Goal: Obtain resource: Obtain resource

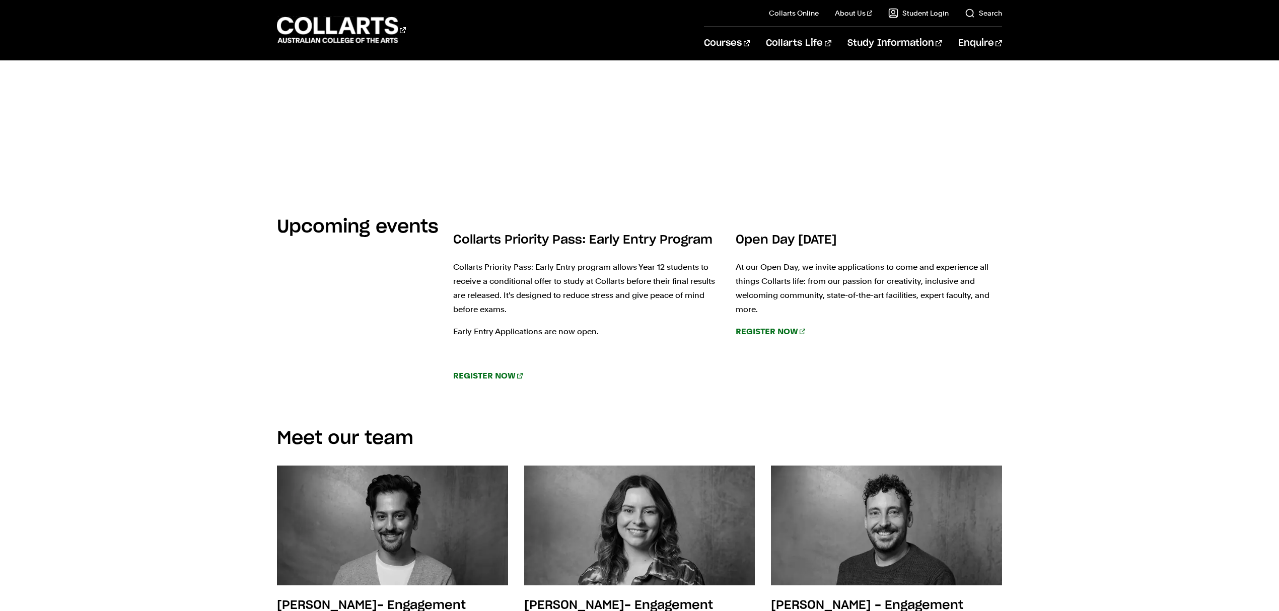
scroll to position [939, 0]
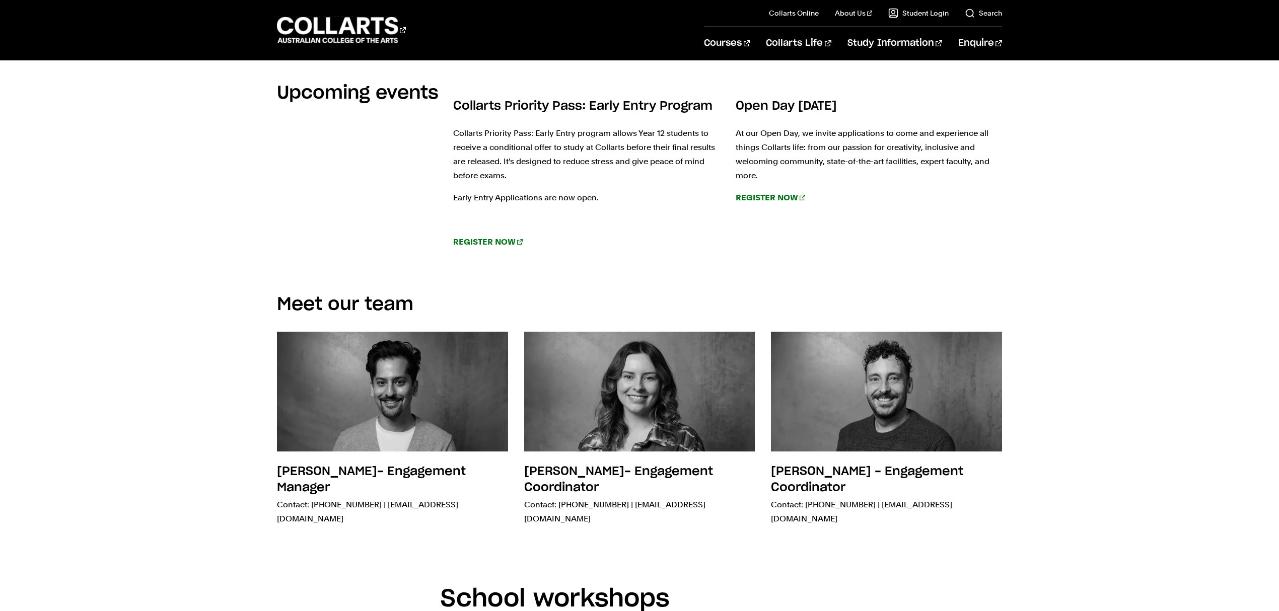
click at [224, 472] on div "Meet our team Daniel Fischer- Engagement Manager Contact: 0427 367 292 | dfisch…" at bounding box center [639, 418] width 942 height 291
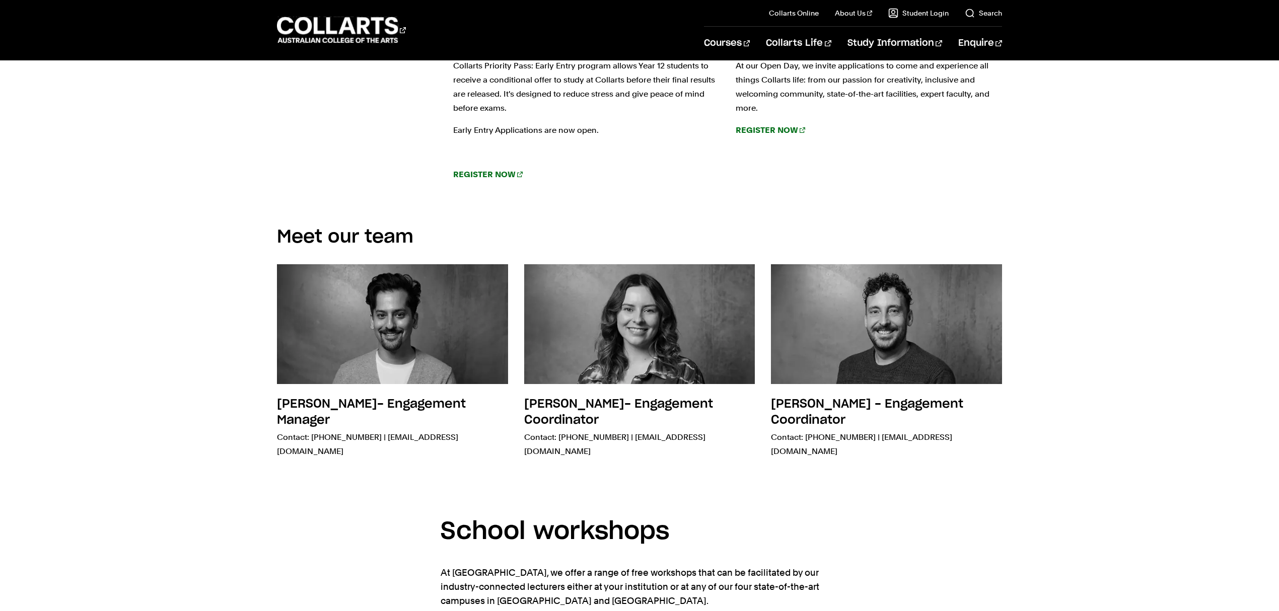
drag, startPoint x: 810, startPoint y: 489, endPoint x: 738, endPoint y: 501, distance: 73.0
click at [753, 497] on section "School workshops At Collarts, we offer a range of free workshops that can be fa…" at bounding box center [639, 566] width 398 height 139
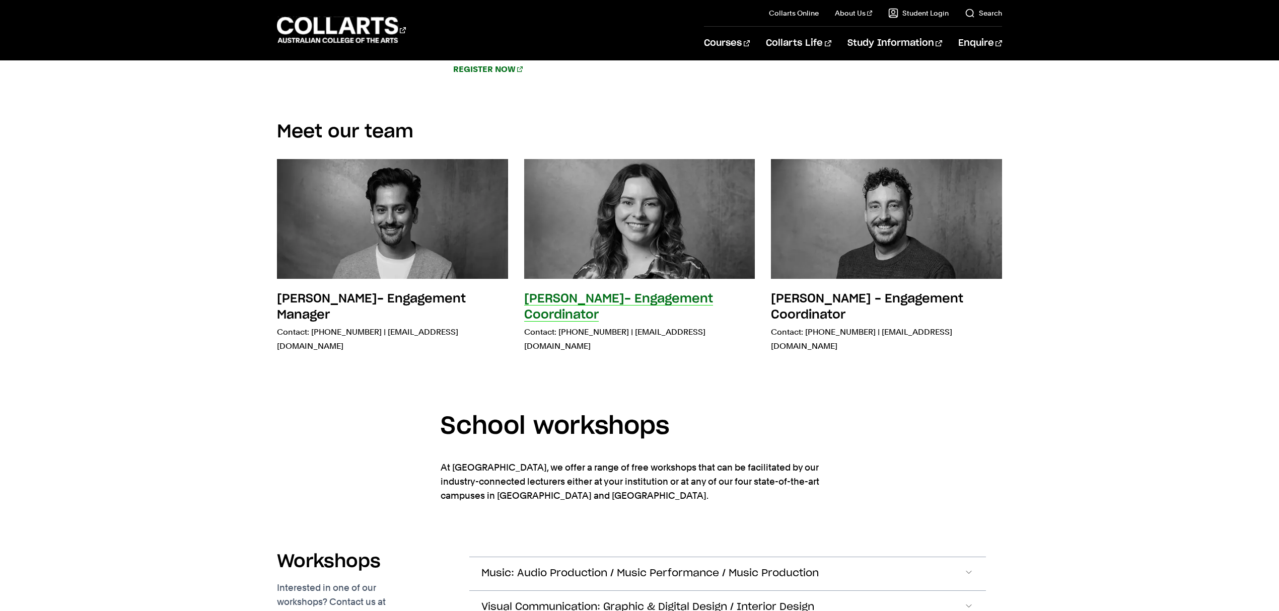
scroll to position [1141, 0]
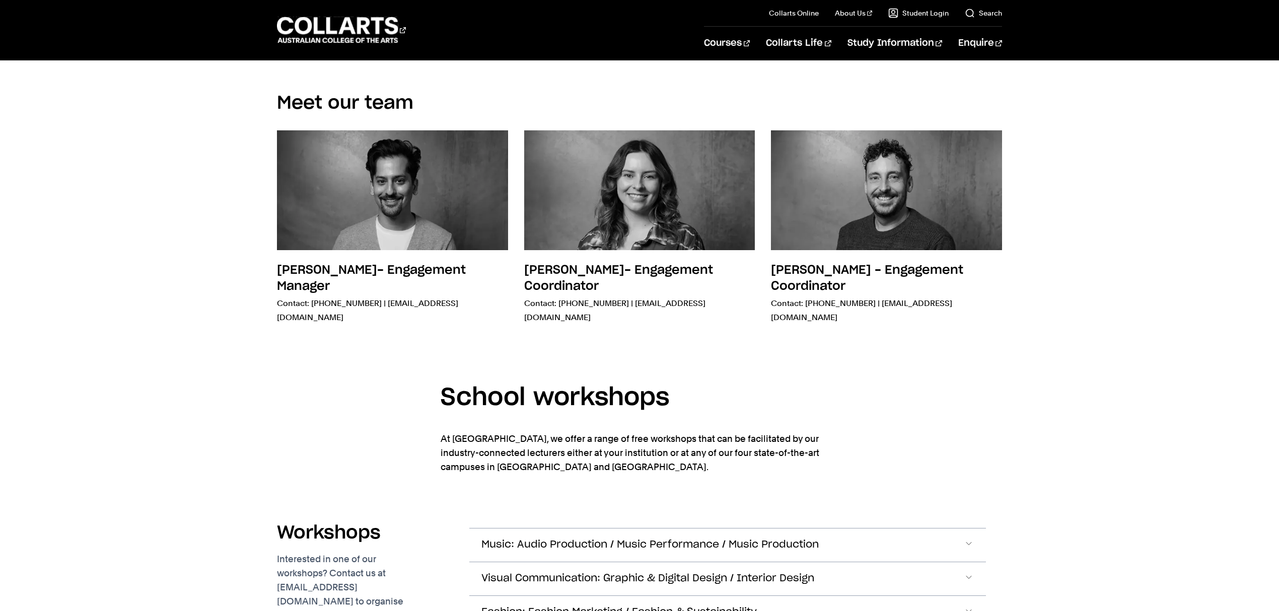
click at [303, 380] on div "School workshops At Collarts, we offer a range of free workshops that can be fa…" at bounding box center [639, 432] width 942 height 139
click at [732, 44] on div "Courses Collarts Online Study 100% online About Us History & Values Strategic P…" at bounding box center [639, 30] width 942 height 60
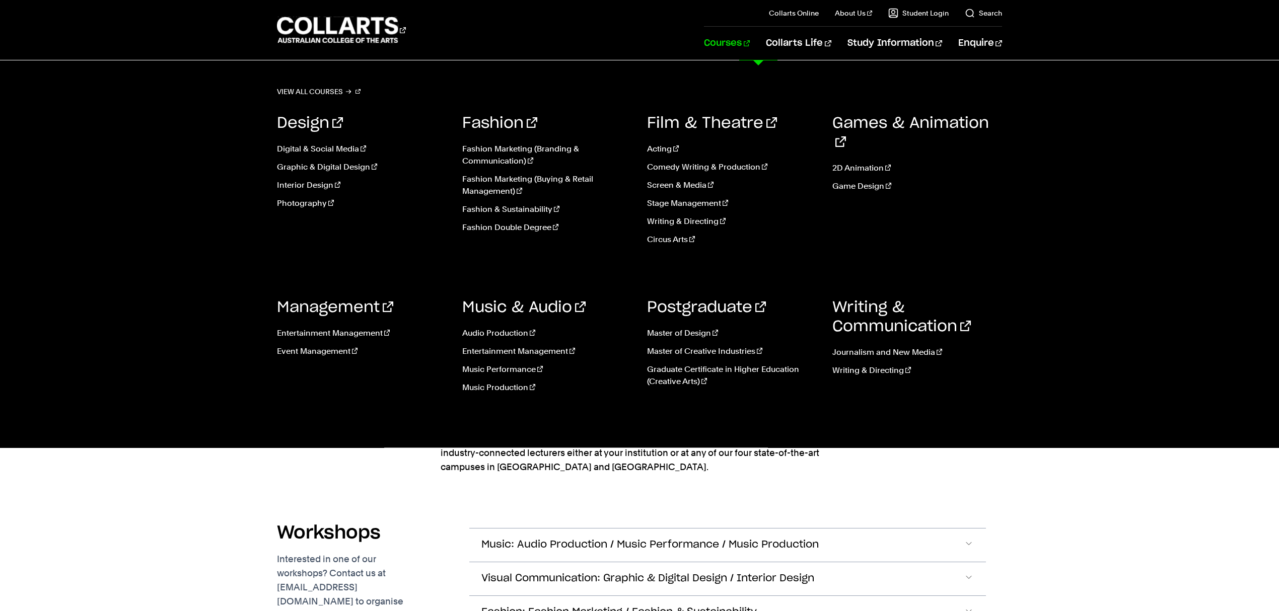
click at [749, 41] on link "Courses" at bounding box center [727, 43] width 46 height 33
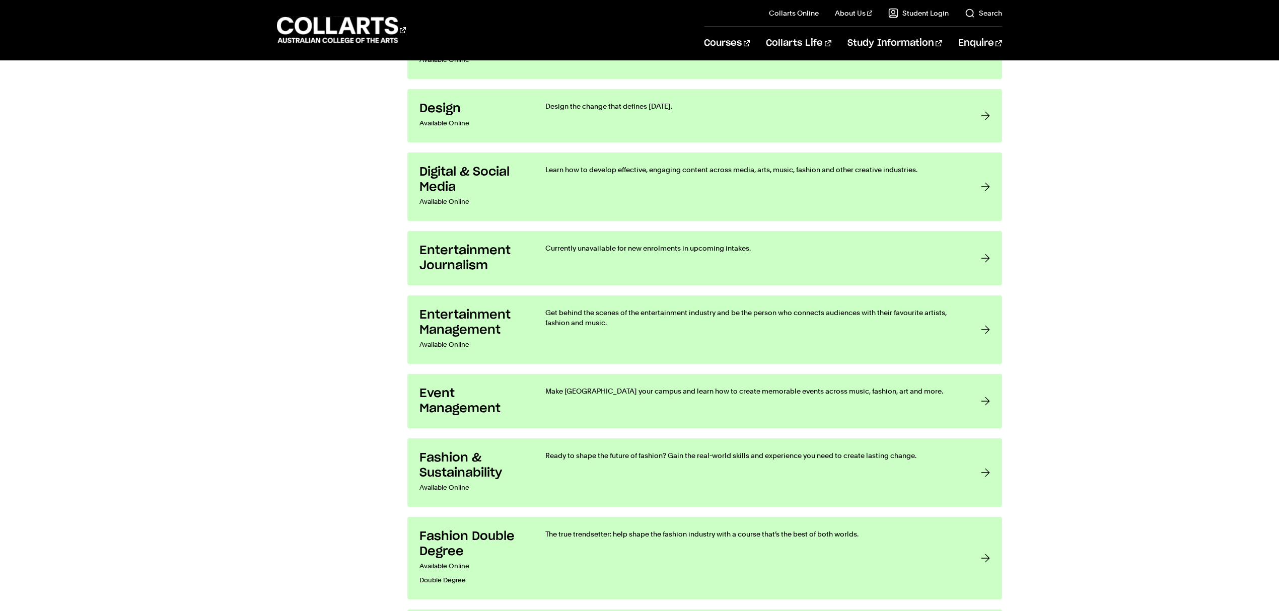
scroll to position [738, 0]
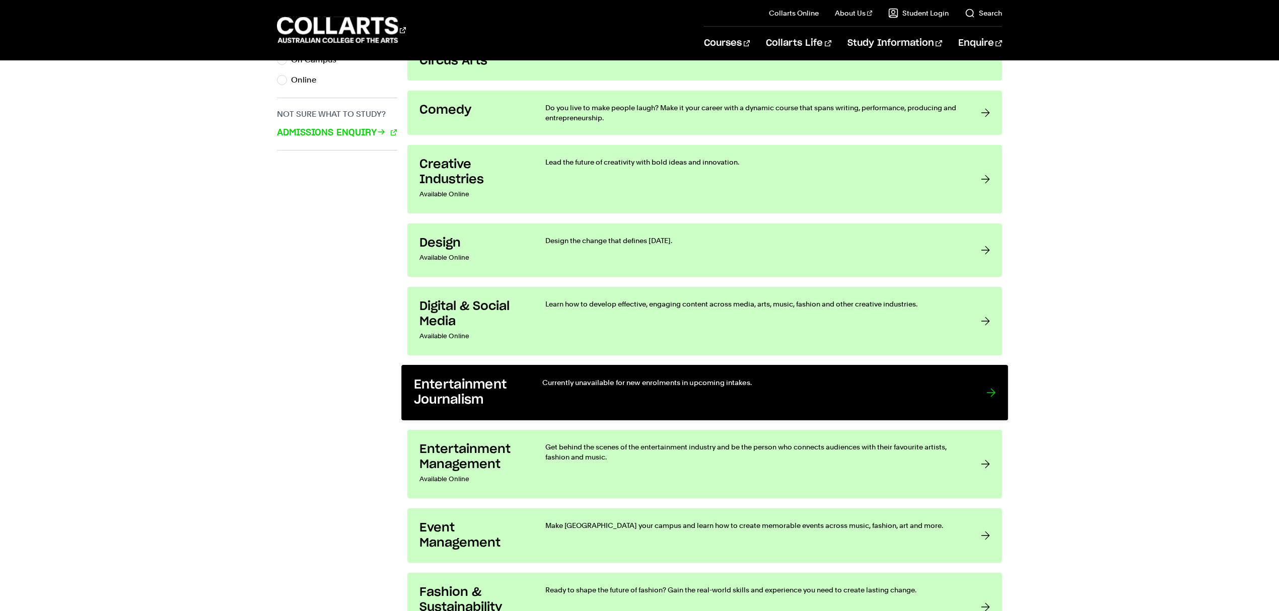
click at [631, 371] on link "Entertainment Journalism Currently unavailable for new enrolments in upcoming i…" at bounding box center [704, 392] width 607 height 55
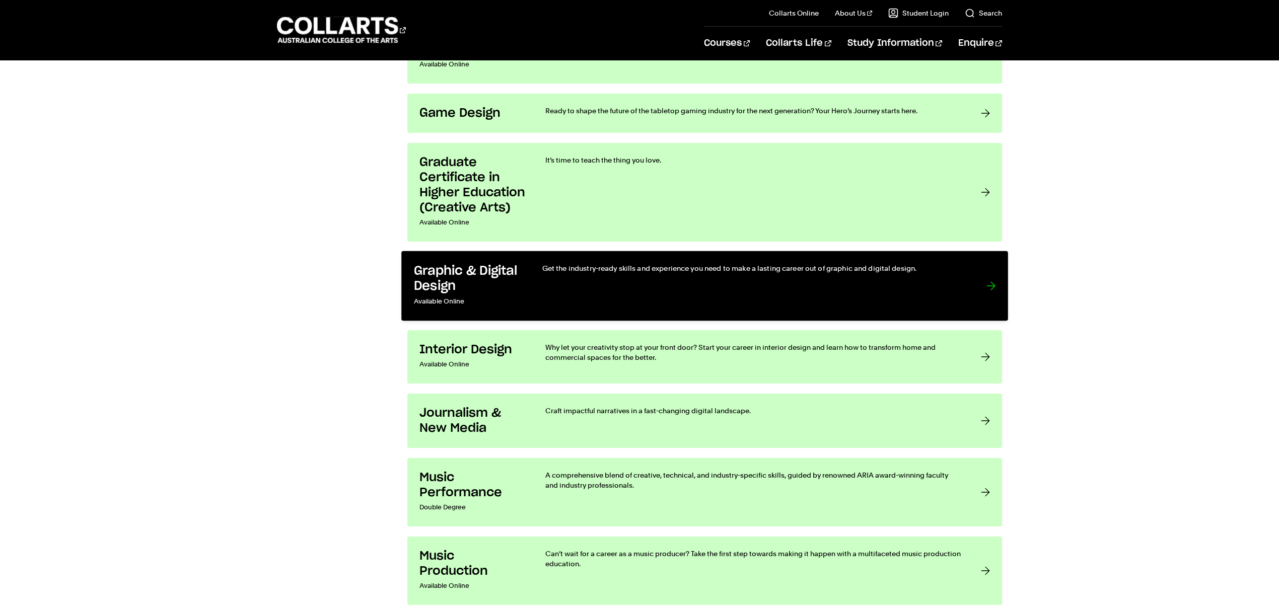
scroll to position [1745, 0]
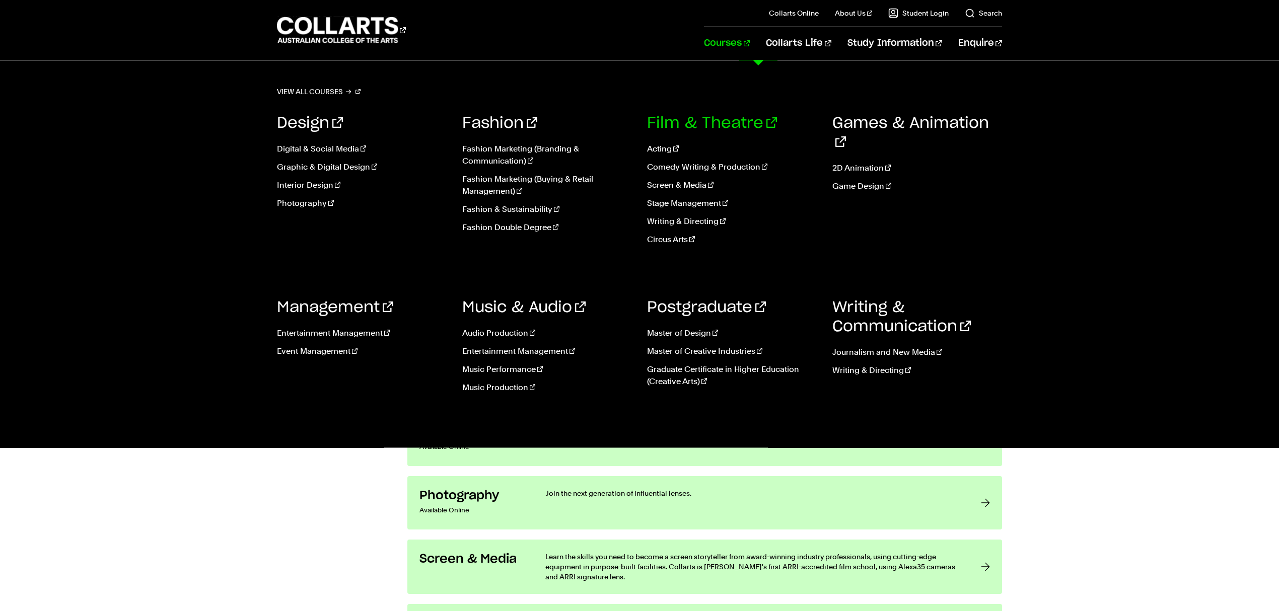
click at [718, 125] on link "Film & Theatre" at bounding box center [712, 123] width 130 height 15
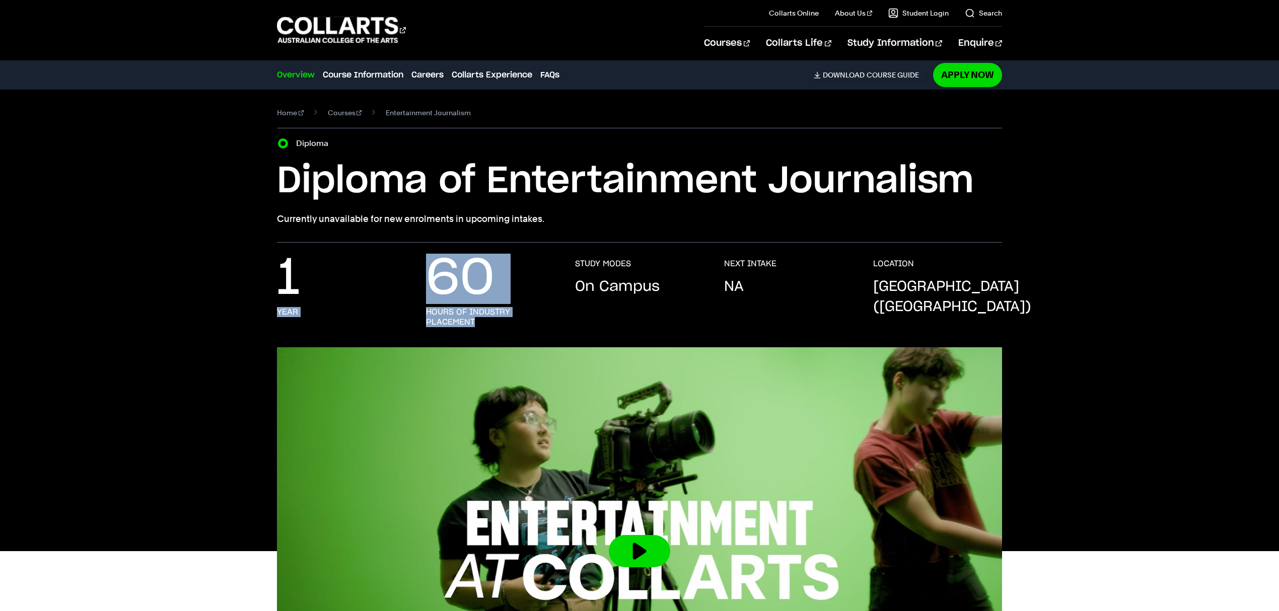
drag, startPoint x: 492, startPoint y: 327, endPoint x: 389, endPoint y: 264, distance: 120.2
click at [389, 264] on div "1 year 60 hours of industry placement STUDY MODES On Campus NEXT INTAKE NA LOCA…" at bounding box center [639, 303] width 725 height 89
click at [68, 329] on div "1 year 60 hours of industry placement STUDY MODES On Campus NEXT INTAKE NA LOCA…" at bounding box center [639, 295] width 1279 height 105
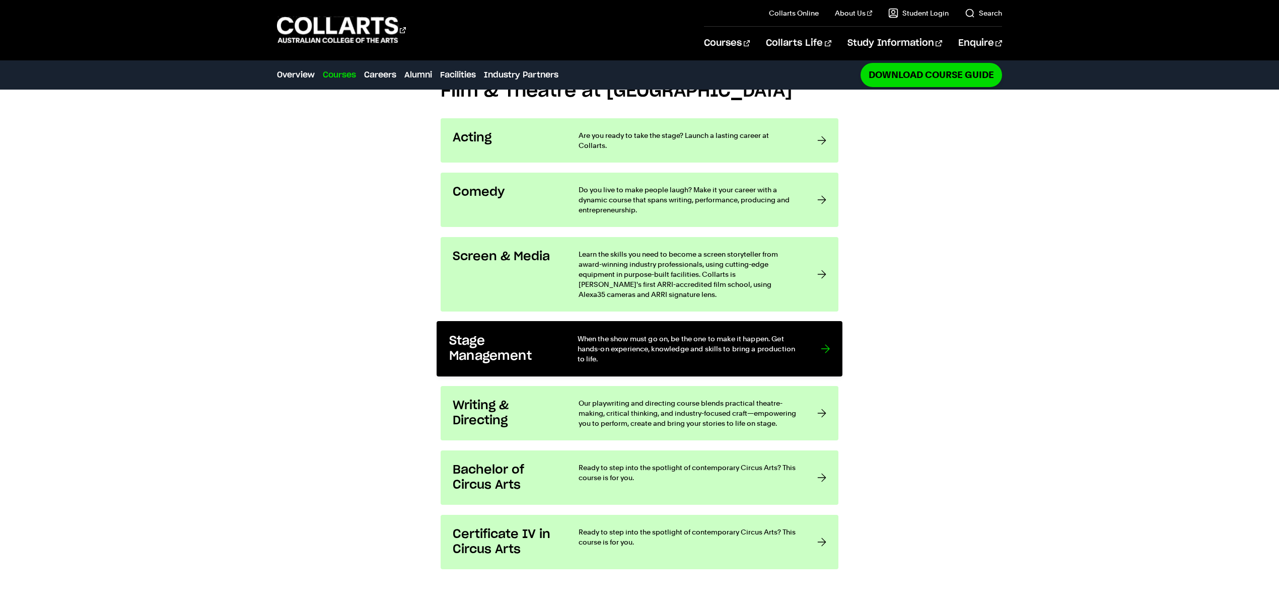
scroll to position [939, 0]
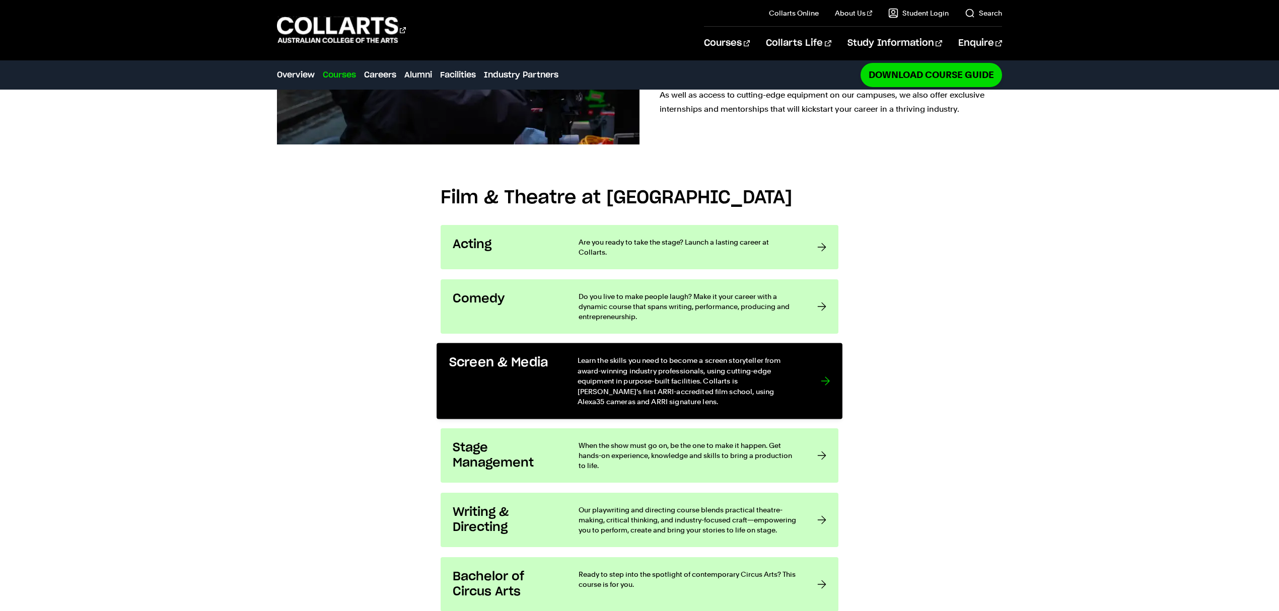
click at [619, 356] on p "Learn the skills you need to become a screen storyteller from award-winning ind…" at bounding box center [688, 380] width 223 height 51
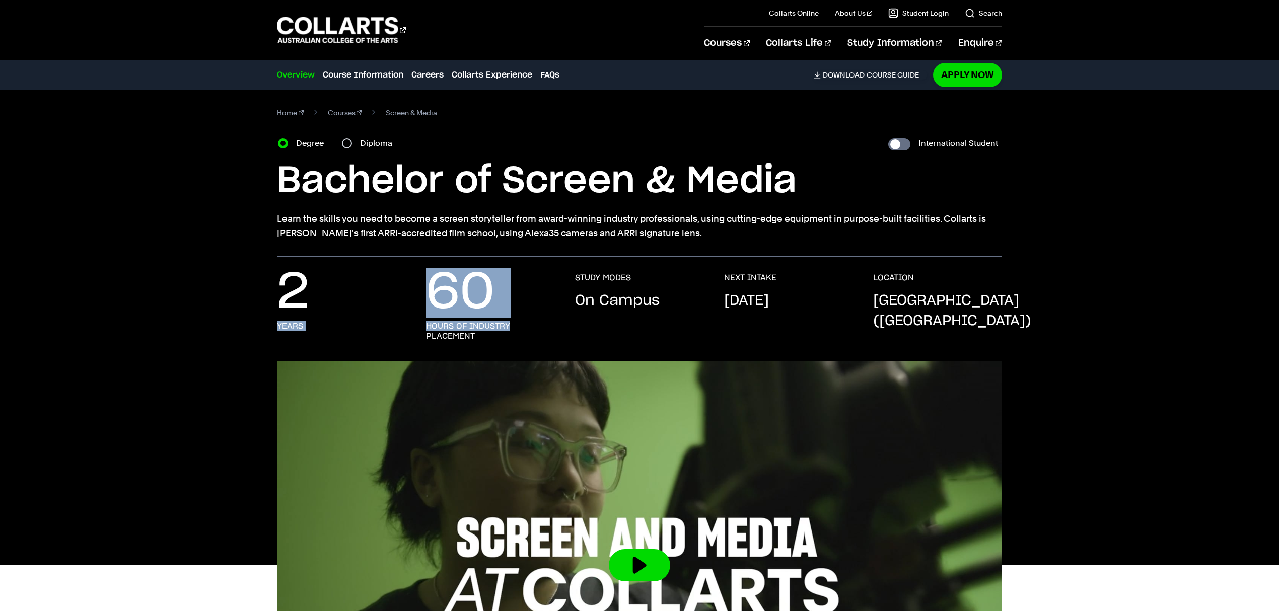
drag, startPoint x: 520, startPoint y: 327, endPoint x: 352, endPoint y: 305, distance: 169.6
click at [363, 298] on div "2 years 60 hours of industry placement STUDY MODES On Campus NEXT INTAKE Februa…" at bounding box center [639, 317] width 725 height 89
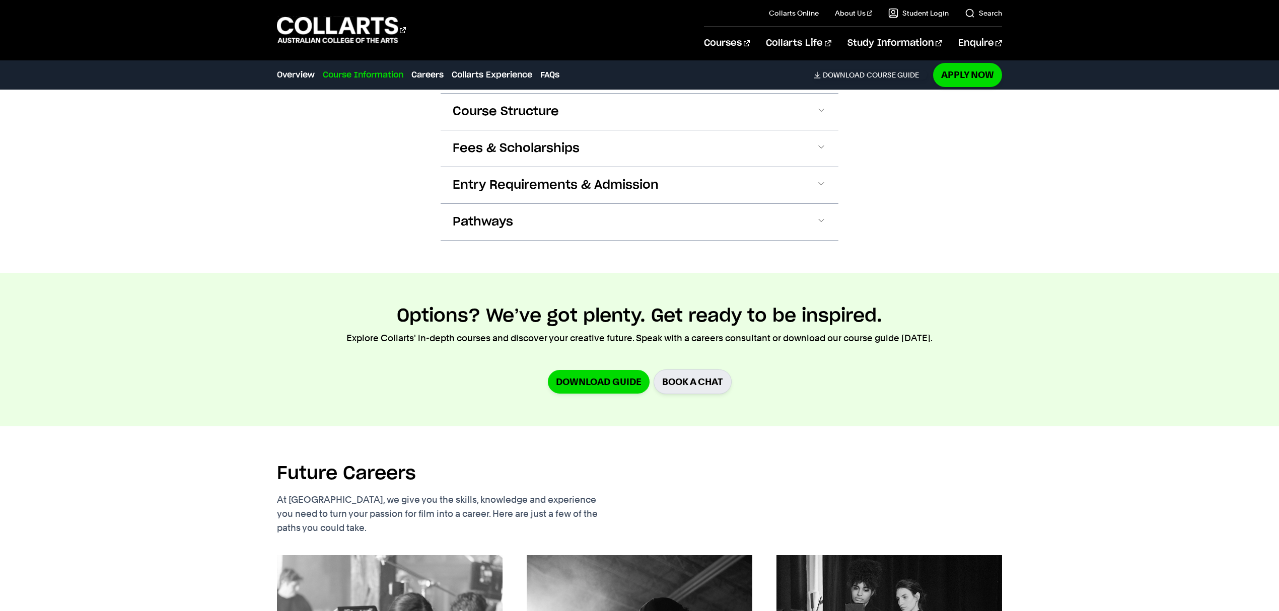
scroll to position [1074, 0]
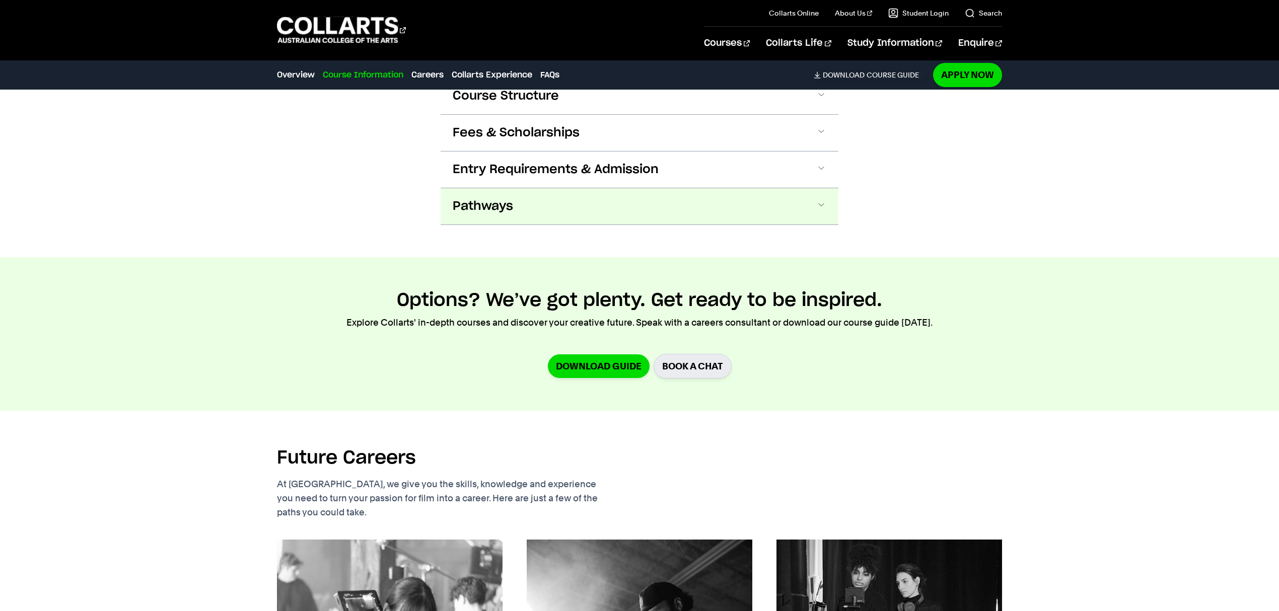
click at [520, 208] on button "Pathways" at bounding box center [639, 206] width 398 height 36
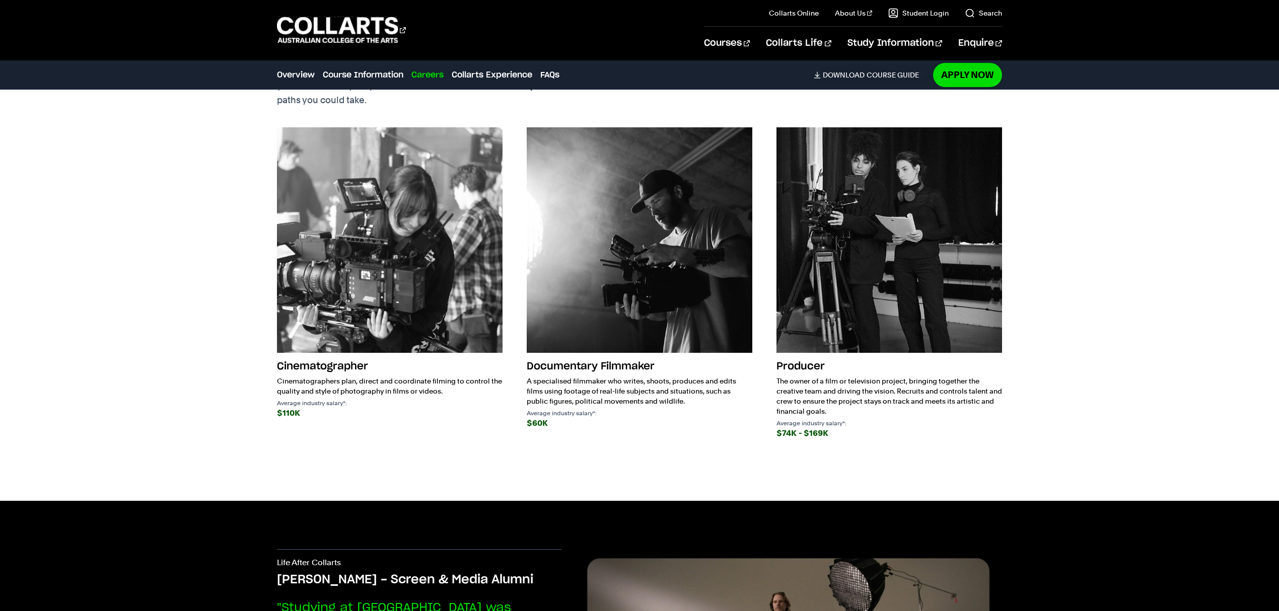
scroll to position [1776, 0]
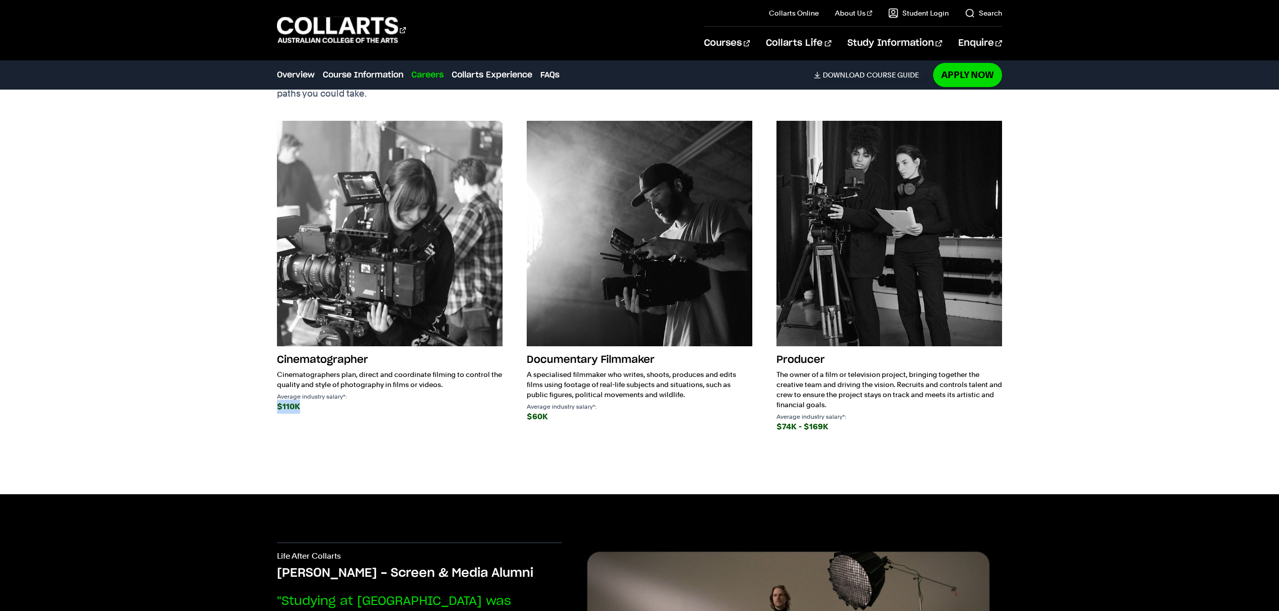
drag, startPoint x: 367, startPoint y: 396, endPoint x: 247, endPoint y: 403, distance: 121.0
click at [247, 403] on div "Future Careers At Collarts, we give you the skills, knowledge and experience yo…" at bounding box center [639, 243] width 942 height 502
drag, startPoint x: 582, startPoint y: 408, endPoint x: 515, endPoint y: 411, distance: 67.0
click at [515, 411] on div "Cinematographer Cinematographers plan, direct and coordinate filming to control…" at bounding box center [639, 287] width 725 height 333
click at [582, 410] on div "$60K" at bounding box center [640, 417] width 226 height 14
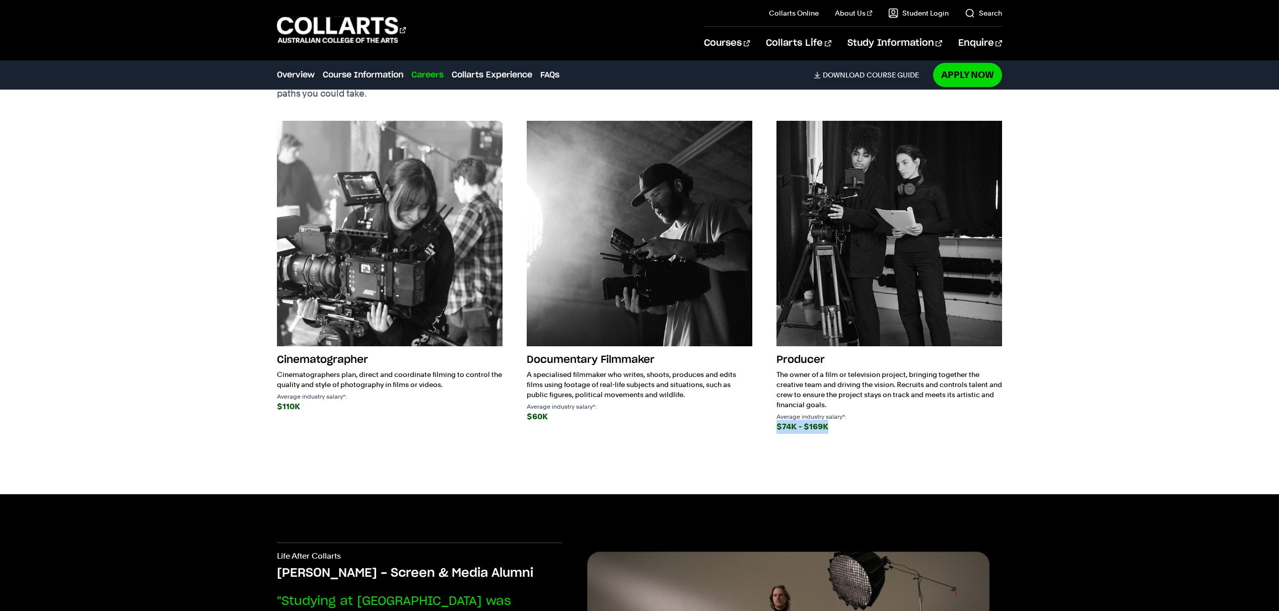
drag, startPoint x: 848, startPoint y: 412, endPoint x: 771, endPoint y: 429, distance: 78.5
click at [771, 429] on div "Cinematographer Cinematographers plan, direct and coordinate filming to control…" at bounding box center [639, 287] width 725 height 333
click at [903, 425] on div "$74K - $169K" at bounding box center [889, 427] width 226 height 14
drag, startPoint x: 846, startPoint y: 432, endPoint x: 778, endPoint y: 407, distance: 72.3
click at [778, 407] on div "Cinematographer Cinematographers plan, direct and coordinate filming to control…" at bounding box center [639, 287] width 725 height 333
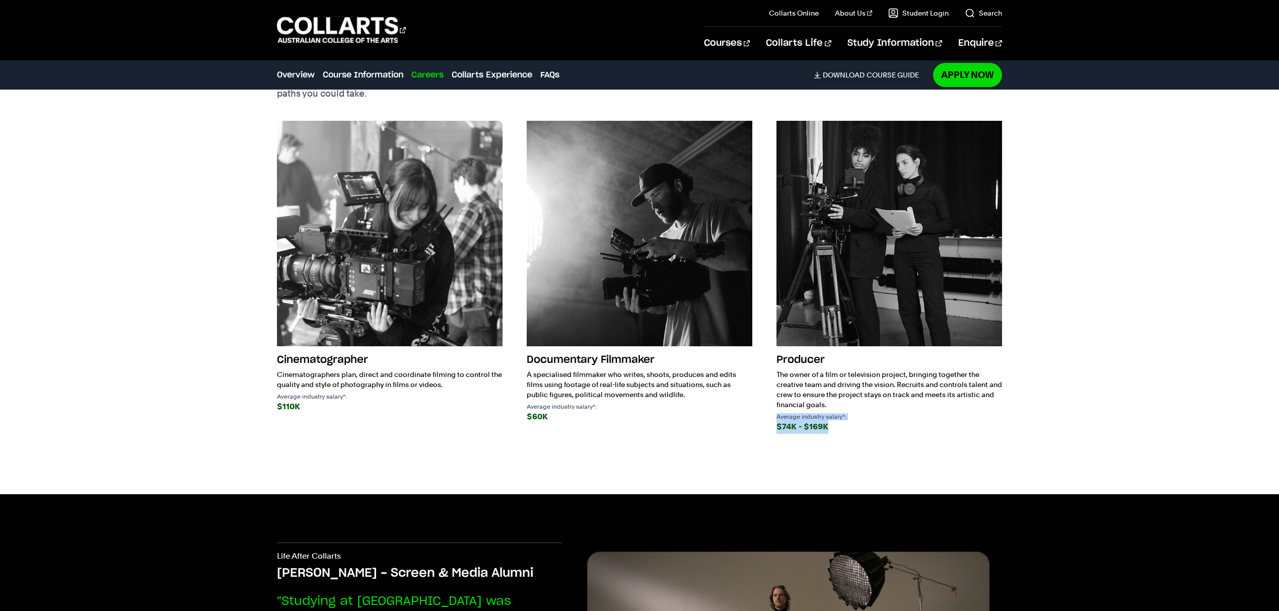
click at [945, 420] on div "$74K - $169K" at bounding box center [889, 427] width 226 height 14
drag, startPoint x: 821, startPoint y: 426, endPoint x: 798, endPoint y: 413, distance: 26.4
click at [798, 413] on div "Cinematographer Cinematographers plan, direct and coordinate filming to control…" at bounding box center [639, 287] width 725 height 333
click at [838, 414] on p "Average industry salary*:" at bounding box center [889, 417] width 226 height 6
drag, startPoint x: 845, startPoint y: 417, endPoint x: 776, endPoint y: 421, distance: 68.6
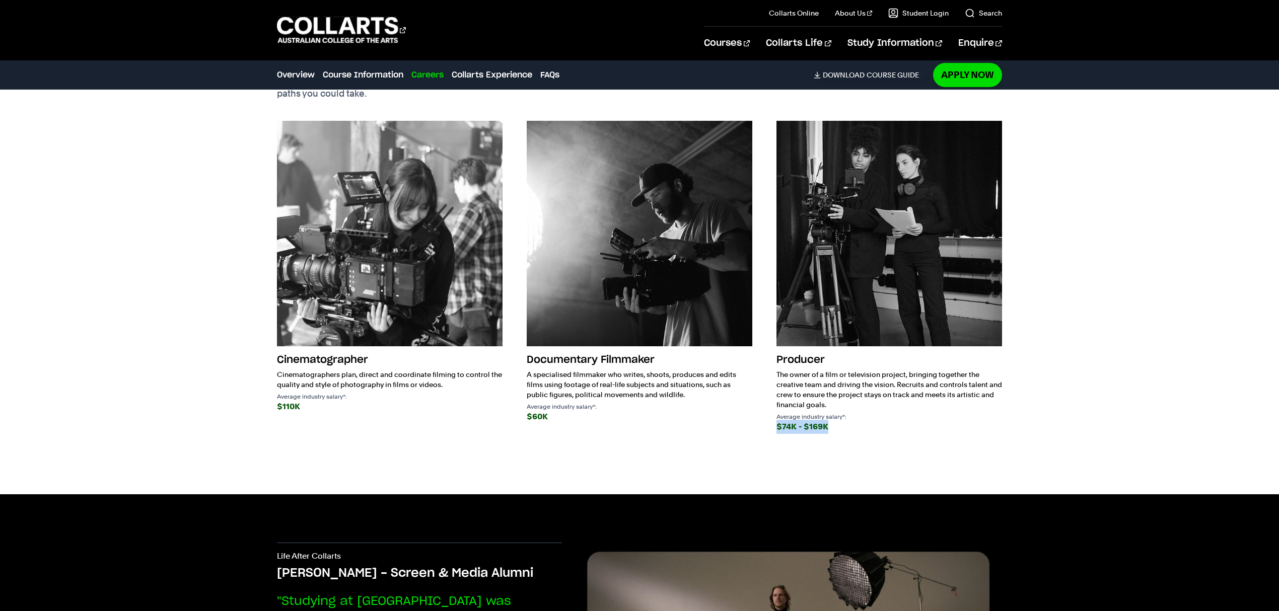
click at [776, 421] on div "$74K - $169K" at bounding box center [889, 427] width 226 height 14
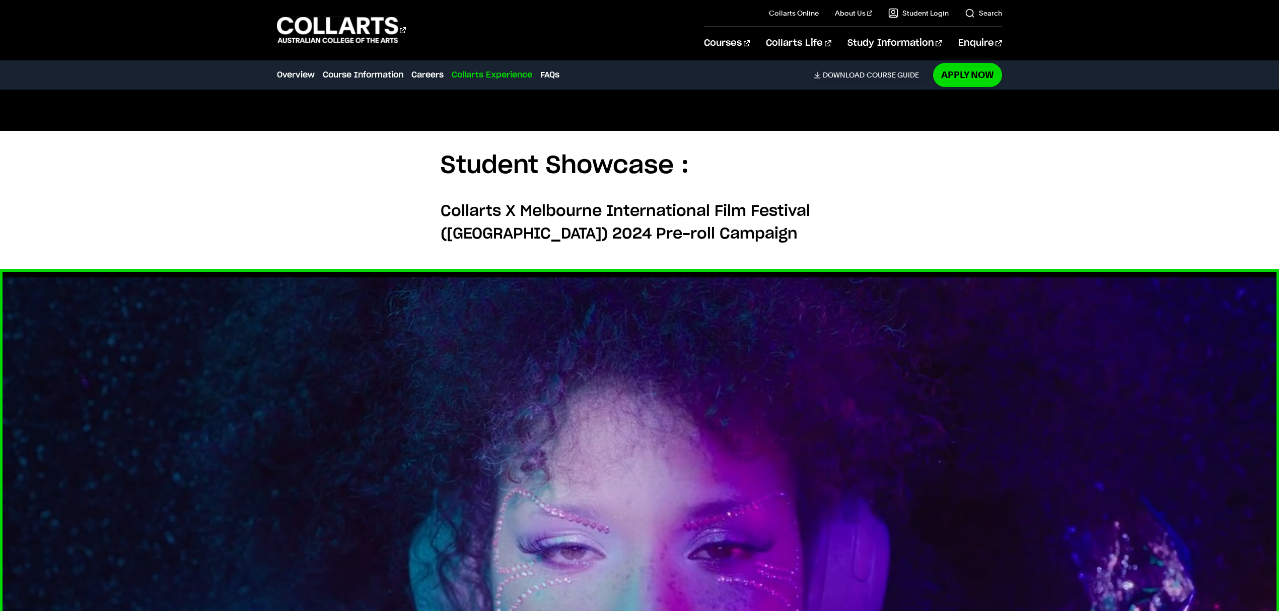
scroll to position [2447, 0]
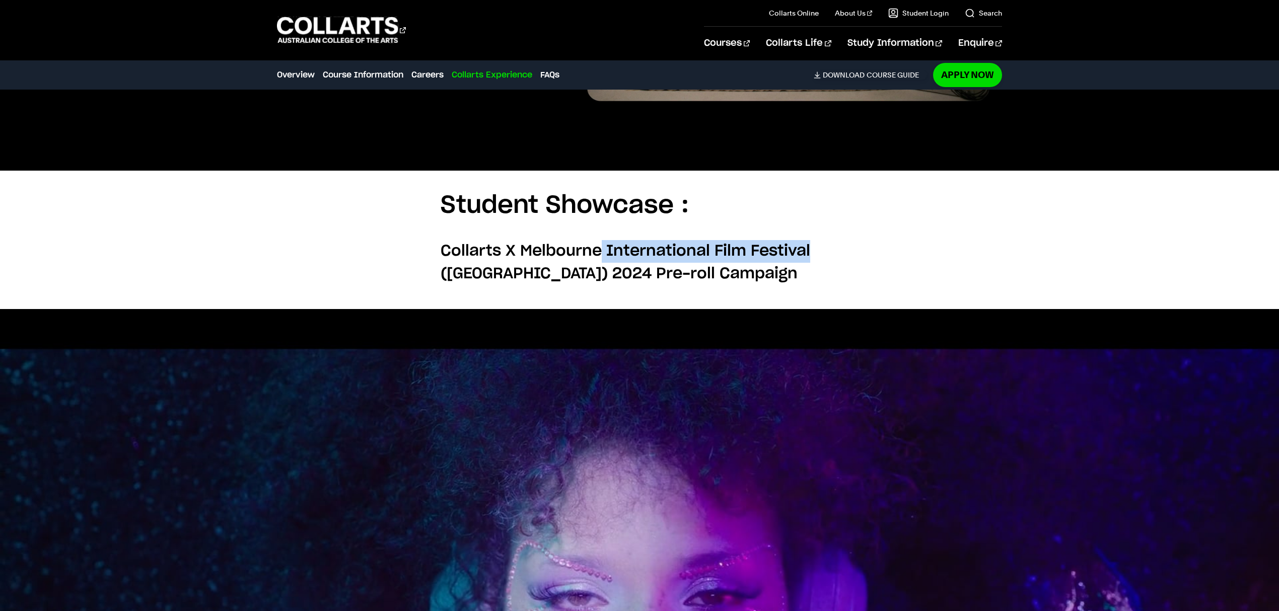
drag, startPoint x: 598, startPoint y: 236, endPoint x: 831, endPoint y: 250, distance: 233.0
click at [831, 250] on h5 "Collarts X Melbourne International Film Festival (MIFF) 2024 Pre-roll Campaign" at bounding box center [639, 262] width 398 height 45
click at [821, 217] on section "Student Showcase : Collarts X Melbourne International Film Festival (MIFF) 2024…" at bounding box center [639, 240] width 398 height 138
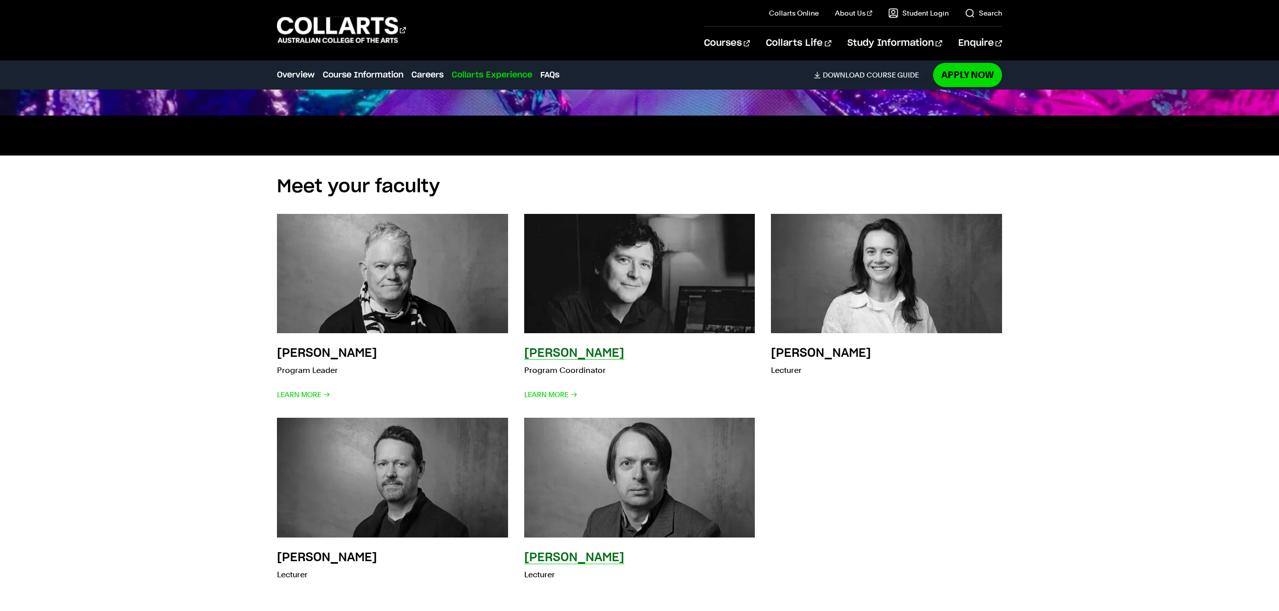
scroll to position [3387, 0]
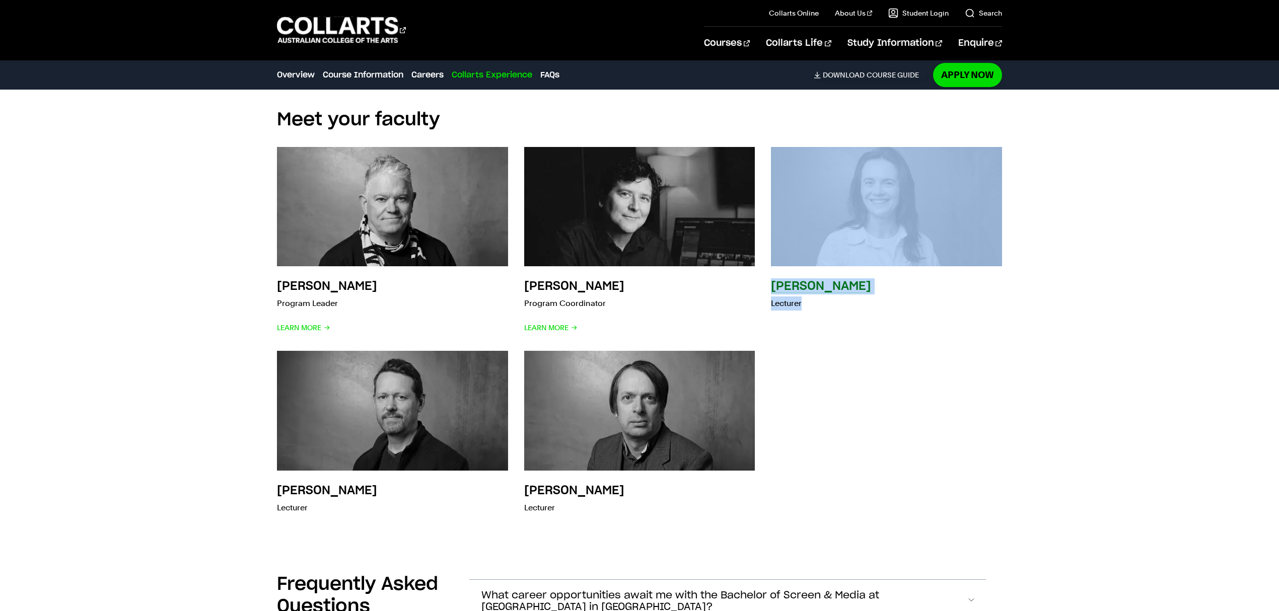
drag, startPoint x: 898, startPoint y: 300, endPoint x: 805, endPoint y: 141, distance: 183.9
click at [805, 147] on div "Lucy Coleman Lecturer" at bounding box center [886, 241] width 231 height 188
click at [924, 344] on div "Sean Cousins Program Leader Learn More Tristan Meredith Program Coordinator Lea…" at bounding box center [639, 332] width 725 height 403
click at [921, 328] on div "Sean Cousins Program Leader Learn More Tristan Meredith Program Coordinator Lea…" at bounding box center [639, 332] width 725 height 403
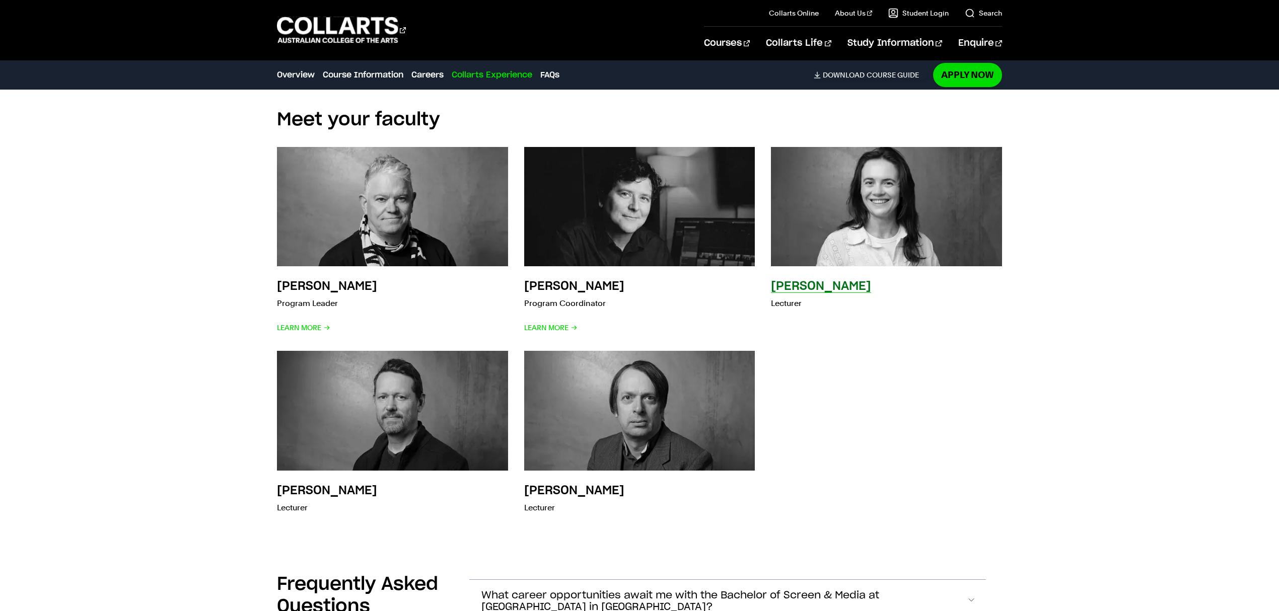
click at [907, 224] on img at bounding box center [886, 207] width 254 height 132
click at [838, 280] on h3 "Lucy Coleman" at bounding box center [821, 286] width 100 height 12
click at [967, 330] on div "Sean Cousins Program Leader Learn More Tristan Meredith Program Coordinator Lea…" at bounding box center [639, 332] width 725 height 403
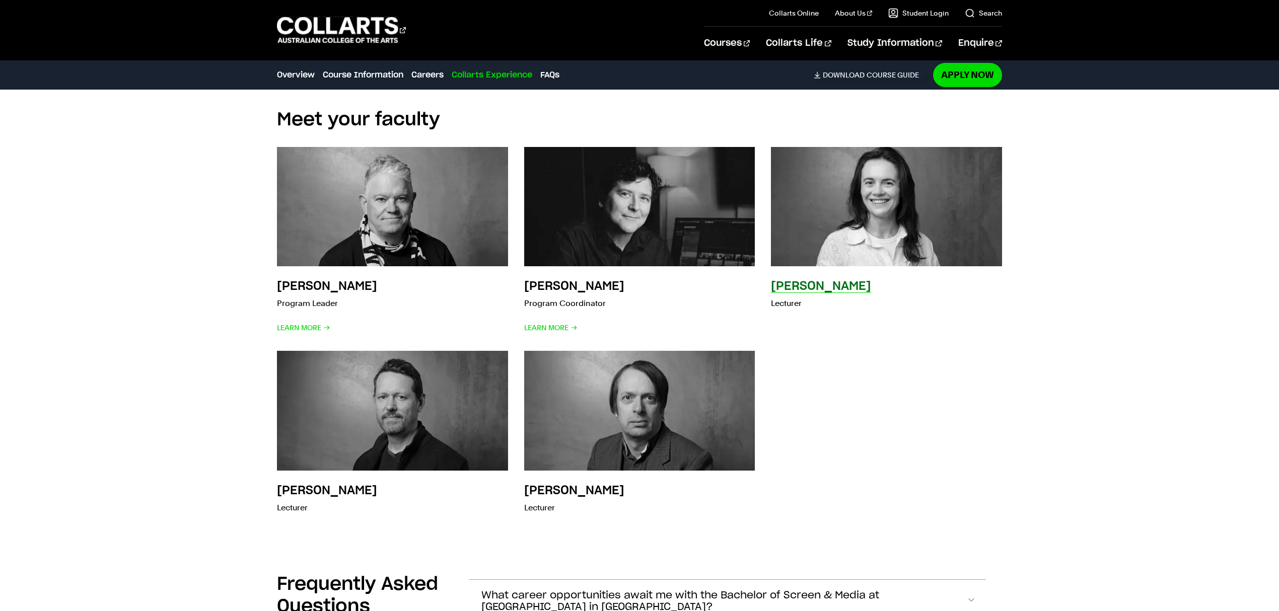
click at [893, 315] on div "Lucy Coleman Lecturer" at bounding box center [886, 241] width 231 height 188
drag, startPoint x: 903, startPoint y: 370, endPoint x: 903, endPoint y: 385, distance: 14.6
click at [903, 372] on div "Sean Cousins Program Leader Learn More Tristan Meredith Program Coordinator Lea…" at bounding box center [639, 332] width 725 height 403
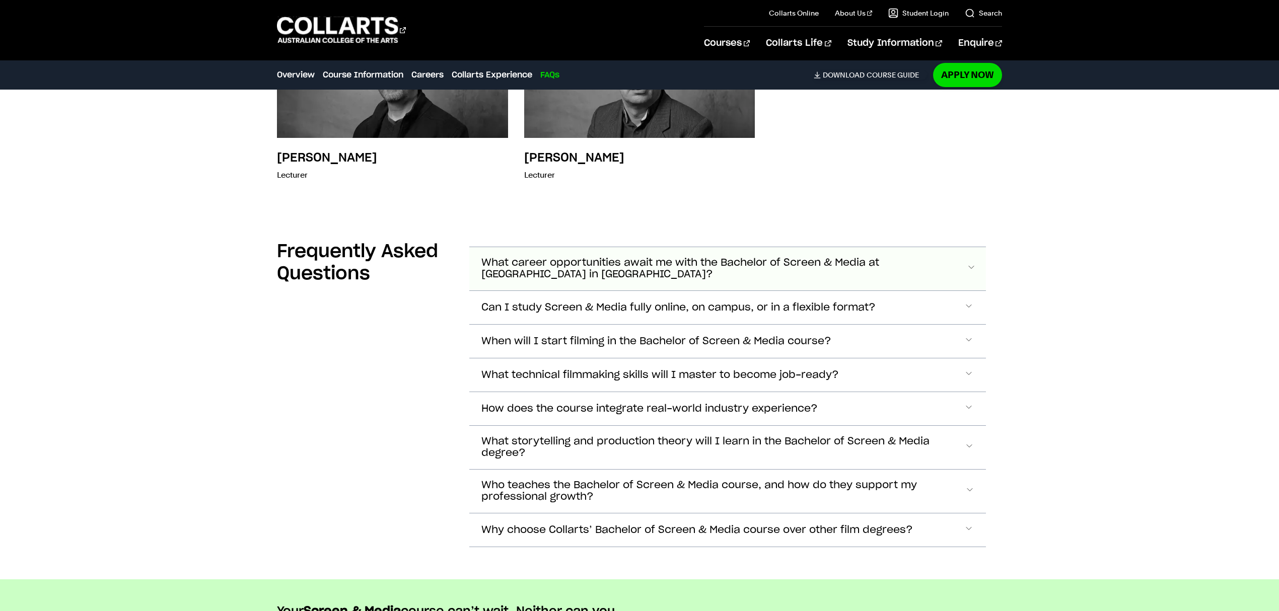
scroll to position [3723, 0]
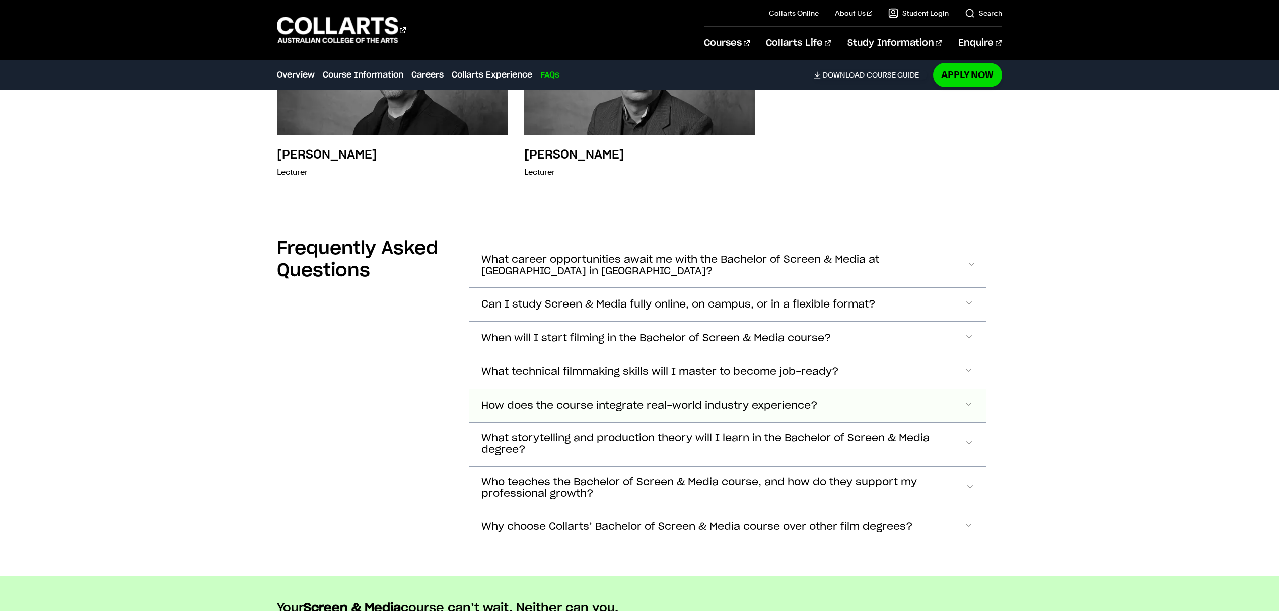
click at [585, 400] on span "How does the course integrate real-world industry experience?" at bounding box center [649, 406] width 336 height 12
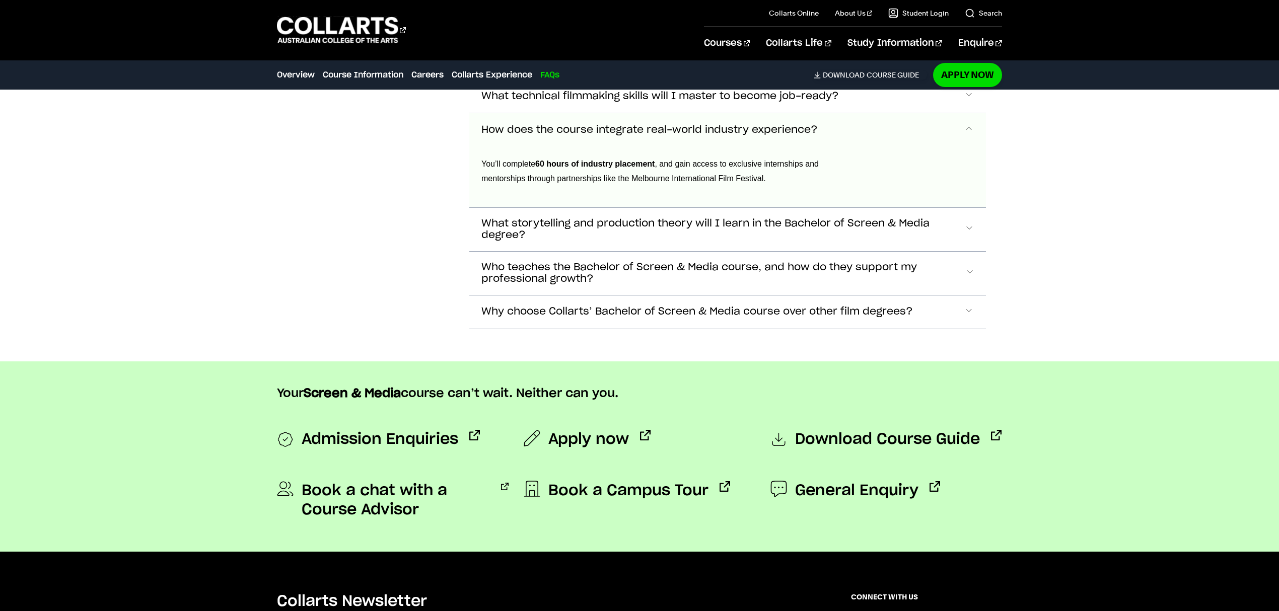
scroll to position [4012, 0]
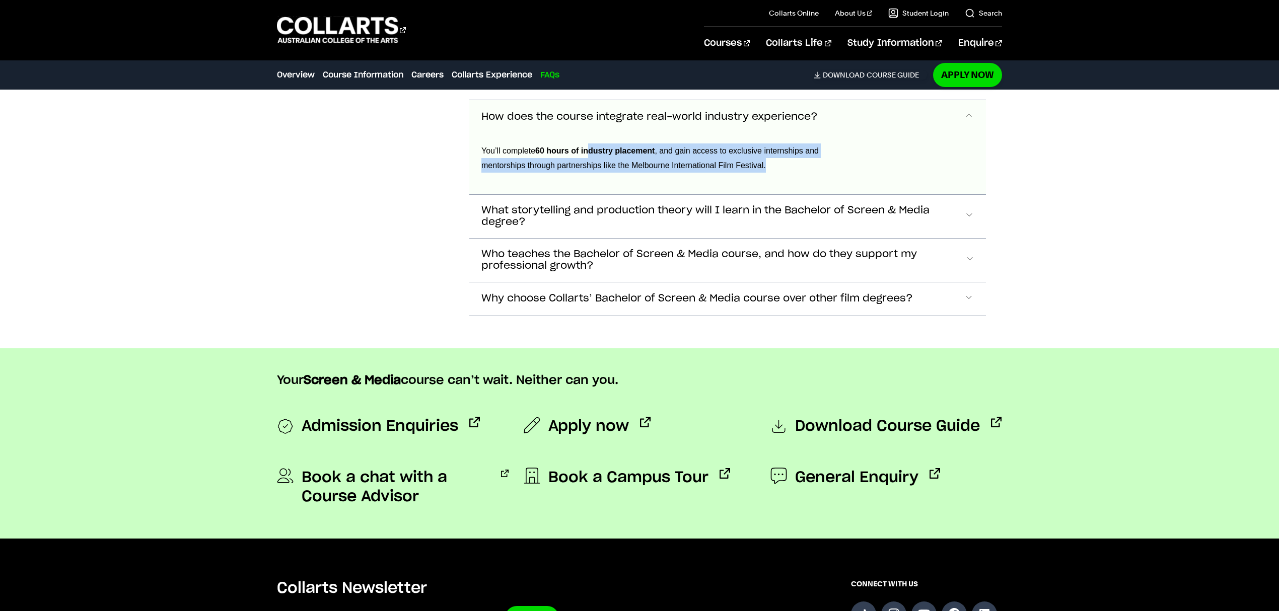
drag, startPoint x: 590, startPoint y: 138, endPoint x: 777, endPoint y: 154, distance: 187.4
click at [777, 154] on p "You’ll complete 60 hours of industry placement , and gain access to exclusive i…" at bounding box center [667, 157] width 373 height 29
click at [792, 158] on p "You’ll complete 60 hours of industry placement , and gain access to exclusive i…" at bounding box center [667, 157] width 373 height 29
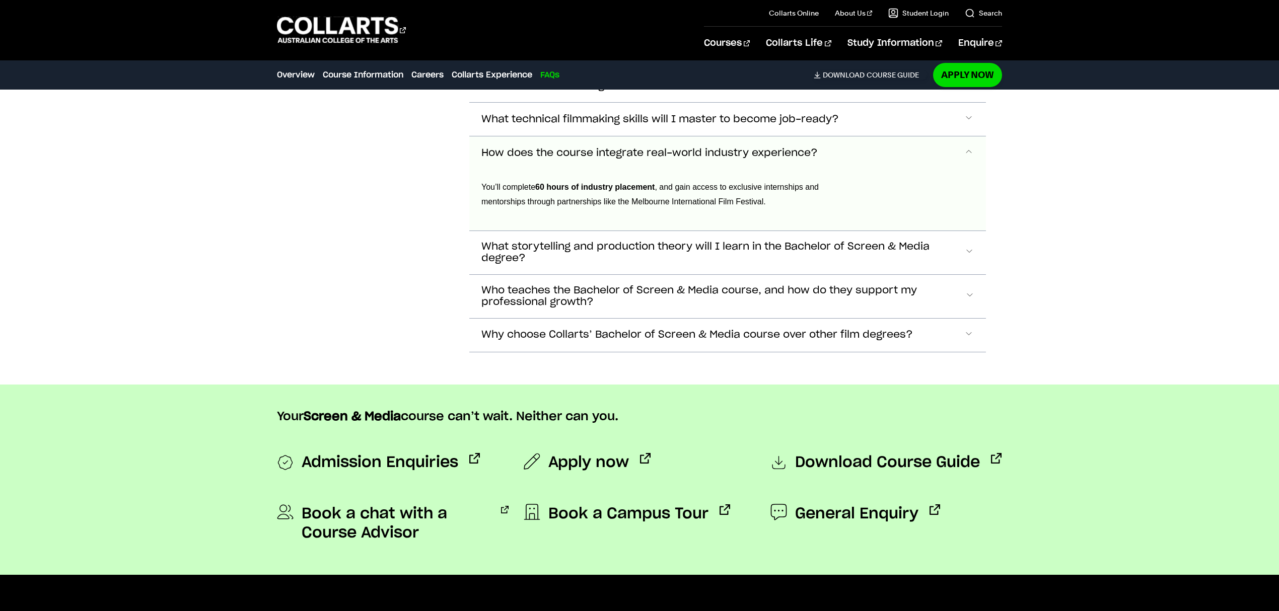
scroll to position [3945, 0]
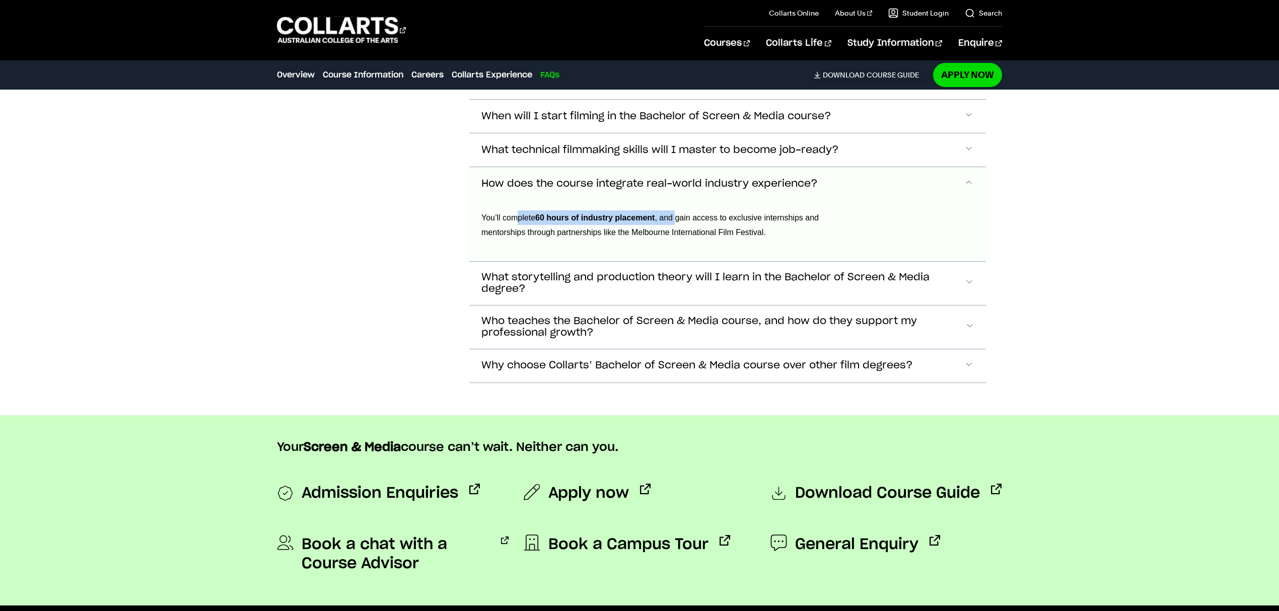
drag, startPoint x: 515, startPoint y: 206, endPoint x: 677, endPoint y: 206, distance: 161.6
click at [677, 213] on span "You’ll complete 60 hours of industry placement , and gain access to exclusive i…" at bounding box center [649, 224] width 337 height 23
click at [351, 262] on div "Frequently Asked Questions" at bounding box center [365, 197] width 176 height 371
click at [836, 484] on span "Download Course Guide" at bounding box center [887, 494] width 185 height 20
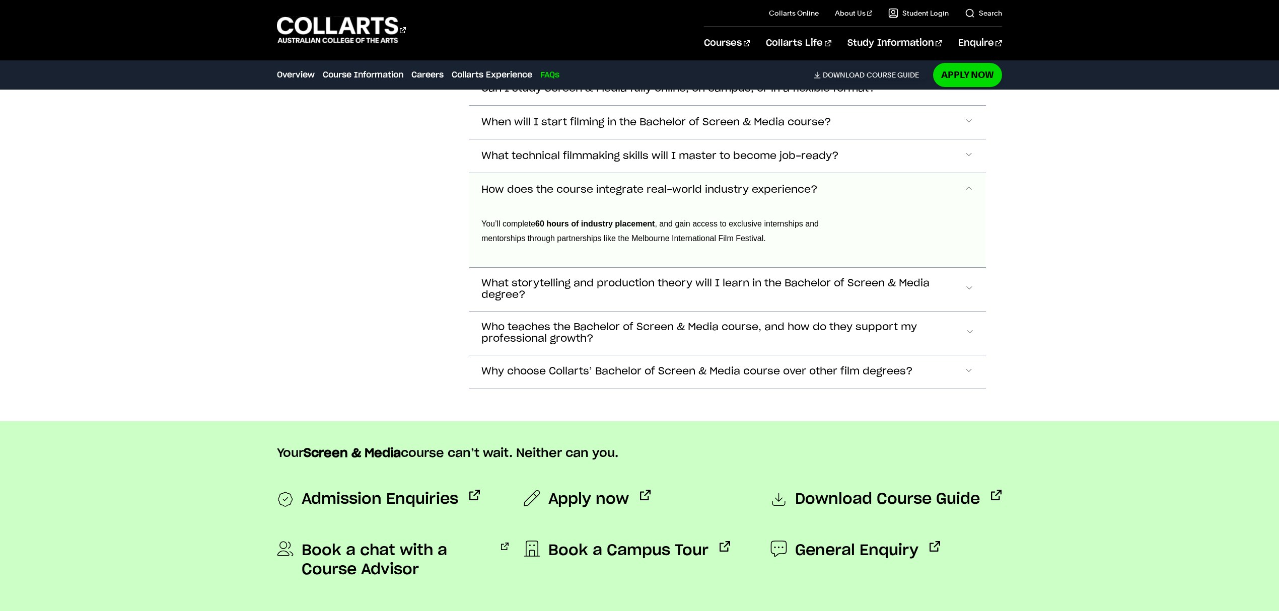
click at [355, 262] on div "Frequently Asked Questions" at bounding box center [365, 203] width 176 height 371
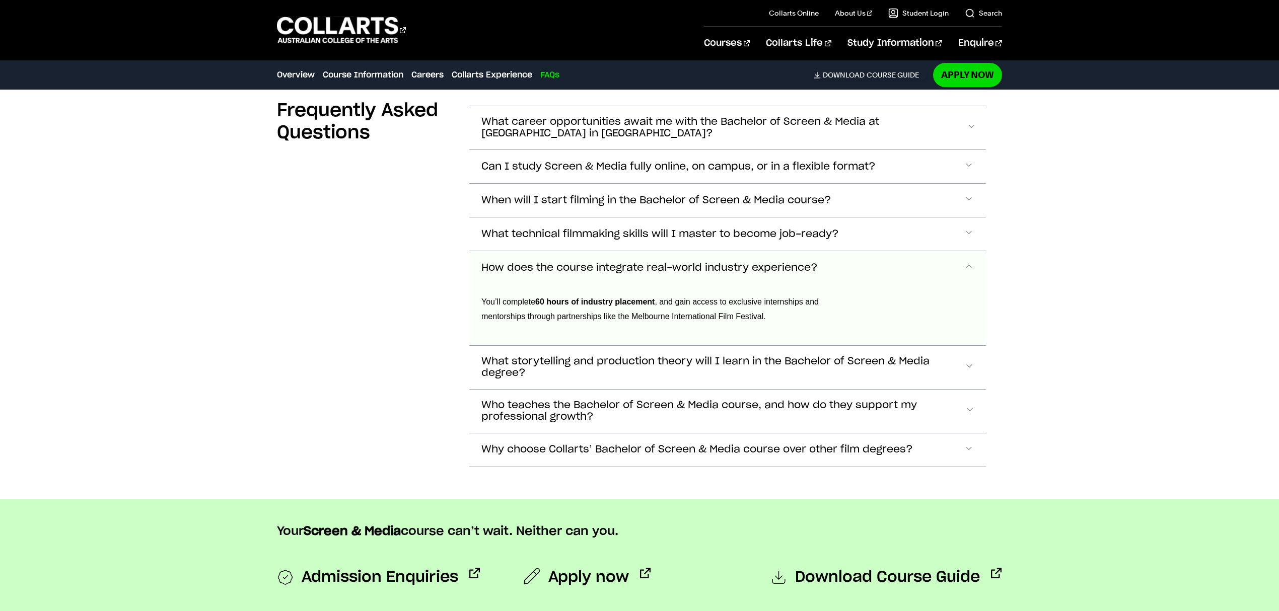
scroll to position [3737, 0]
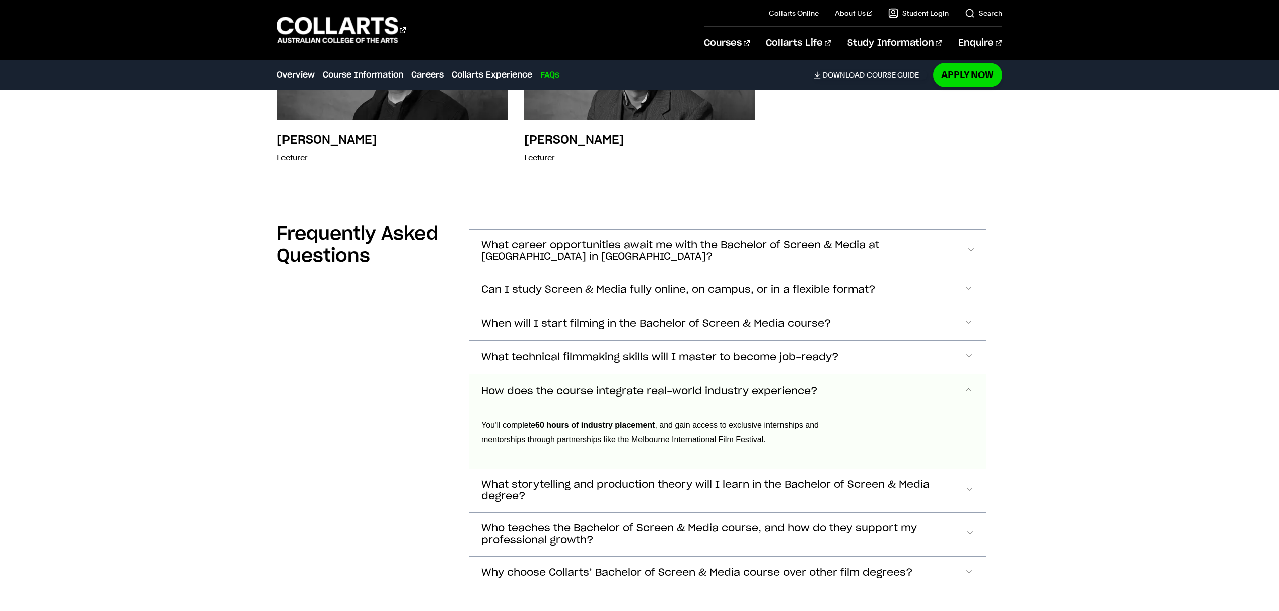
click at [634, 386] on span "How does the course integrate real-world industry experience?" at bounding box center [649, 392] width 336 height 12
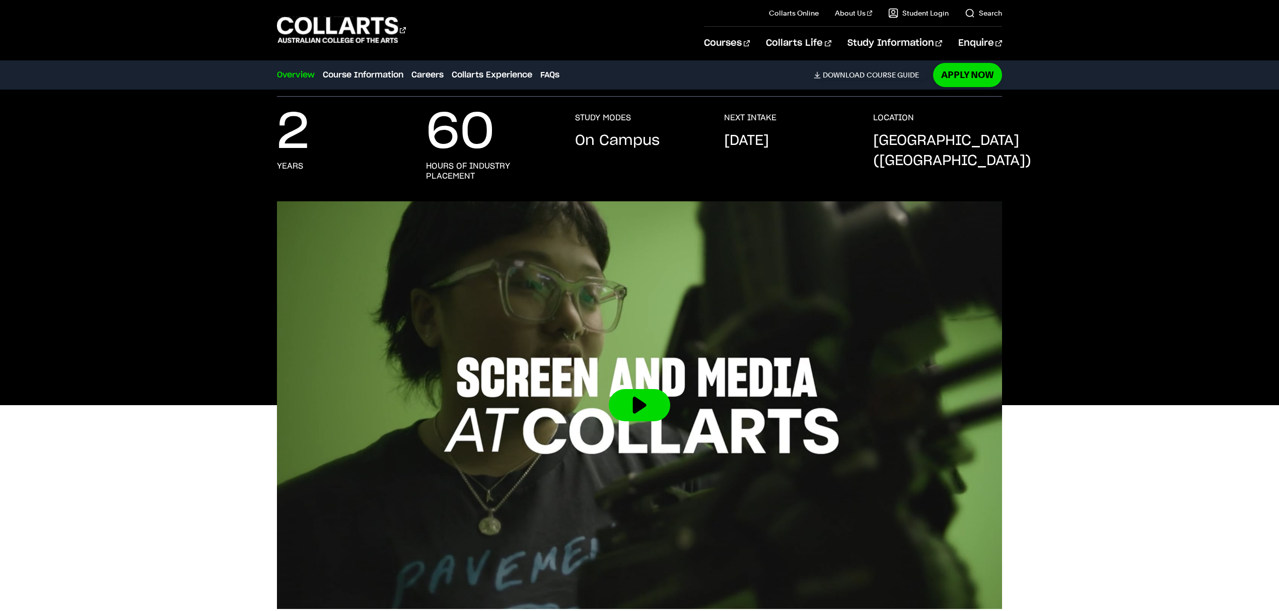
scroll to position [46, 0]
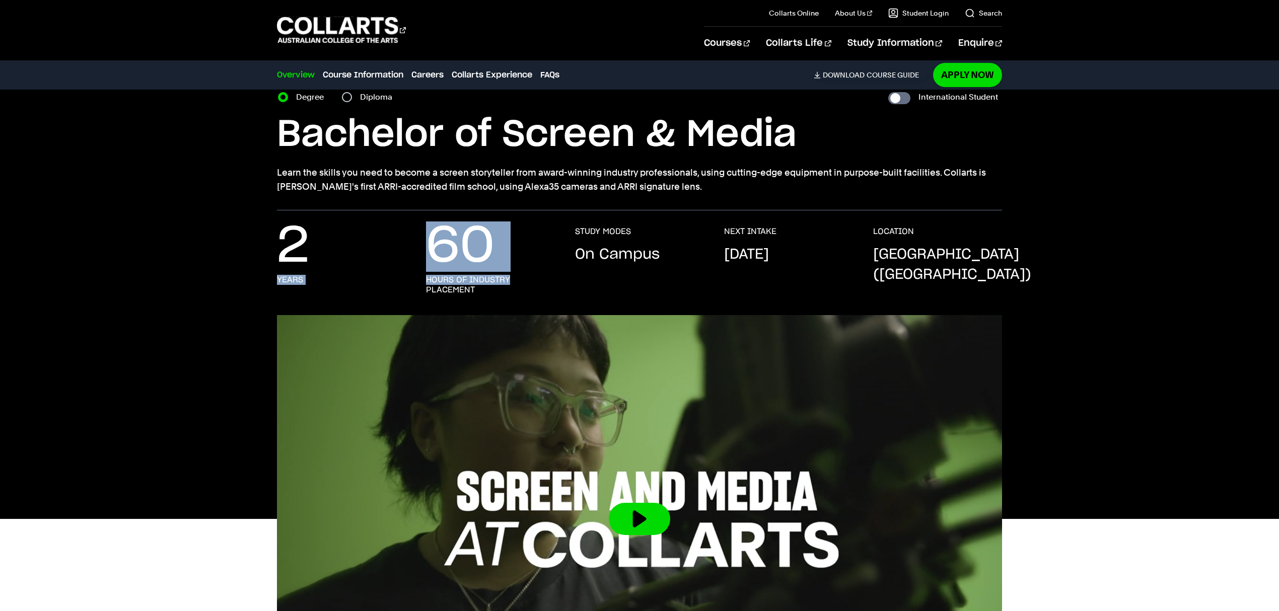
drag, startPoint x: 545, startPoint y: 255, endPoint x: 406, endPoint y: 273, distance: 140.1
click at [406, 273] on div "2 years 60 hours of industry placement STUDY MODES On Campus NEXT INTAKE Februa…" at bounding box center [639, 271] width 725 height 89
click at [623, 231] on h3 "STUDY MODES" at bounding box center [603, 232] width 56 height 10
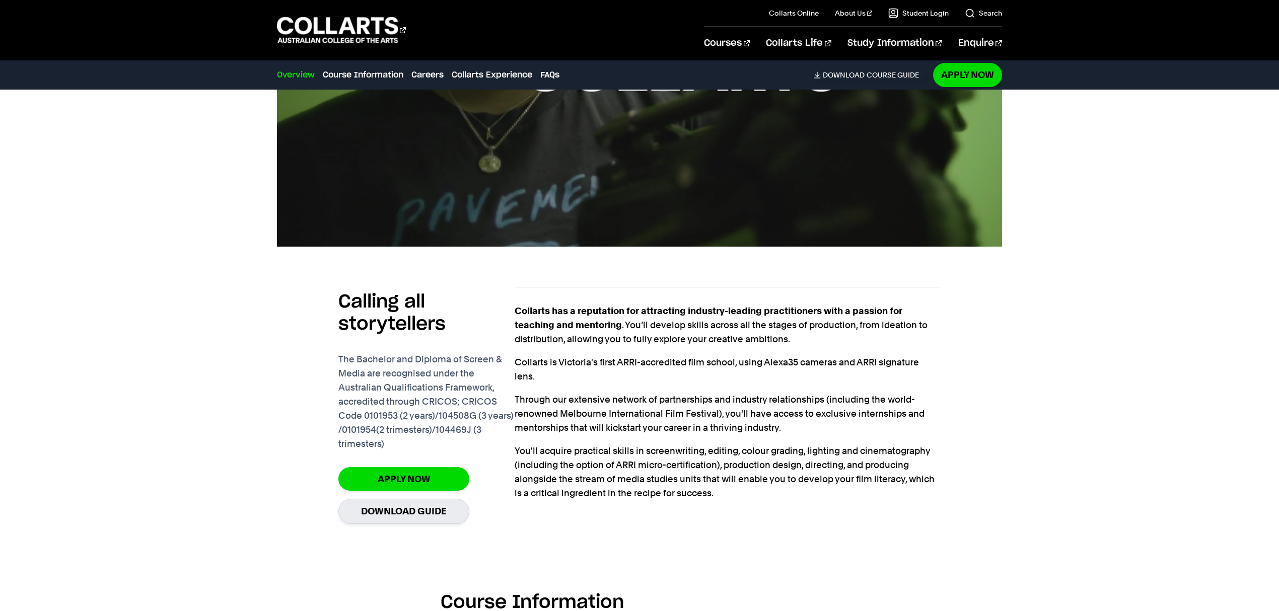
scroll to position [583, 0]
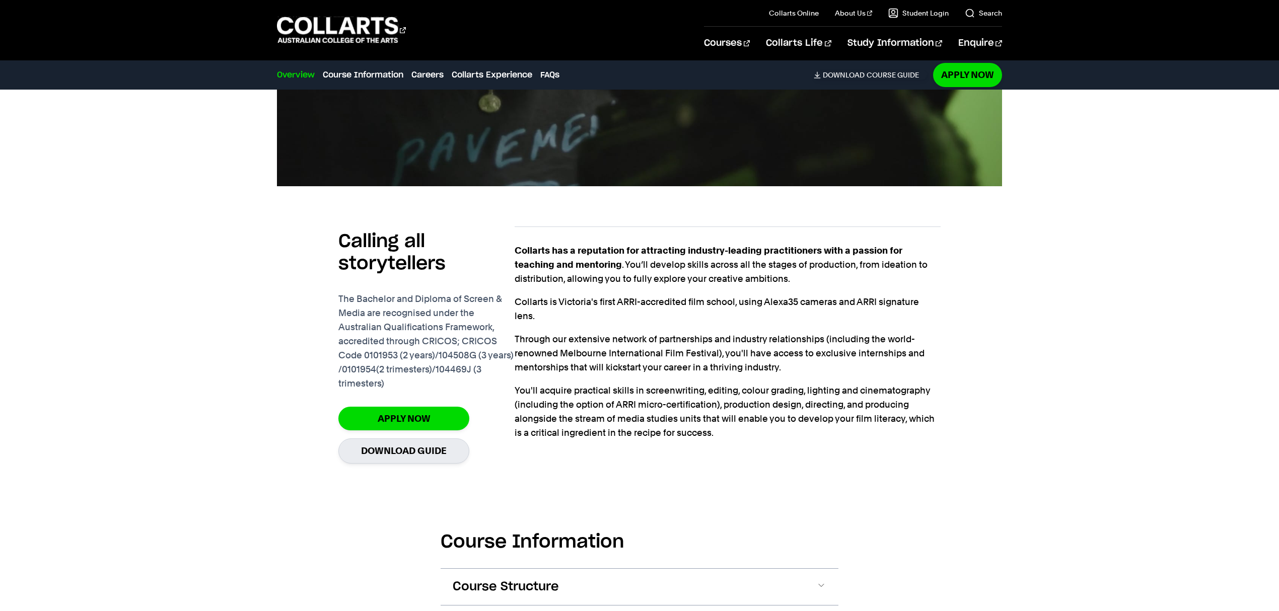
click at [768, 309] on p "Collarts is Victoria's first ARRI-accredited film school, using Alexa35 cameras…" at bounding box center [726, 309] width 425 height 28
drag, startPoint x: 762, startPoint y: 302, endPoint x: 805, endPoint y: 311, distance: 44.1
click at [805, 311] on p "Collarts is Victoria's first ARRI-accredited film school, using Alexa35 cameras…" at bounding box center [726, 309] width 425 height 28
click at [812, 298] on p "Collarts is Victoria's first ARRI-accredited film school, using Alexa35 cameras…" at bounding box center [726, 309] width 425 height 28
drag, startPoint x: 787, startPoint y: 300, endPoint x: 826, endPoint y: 308, distance: 39.1
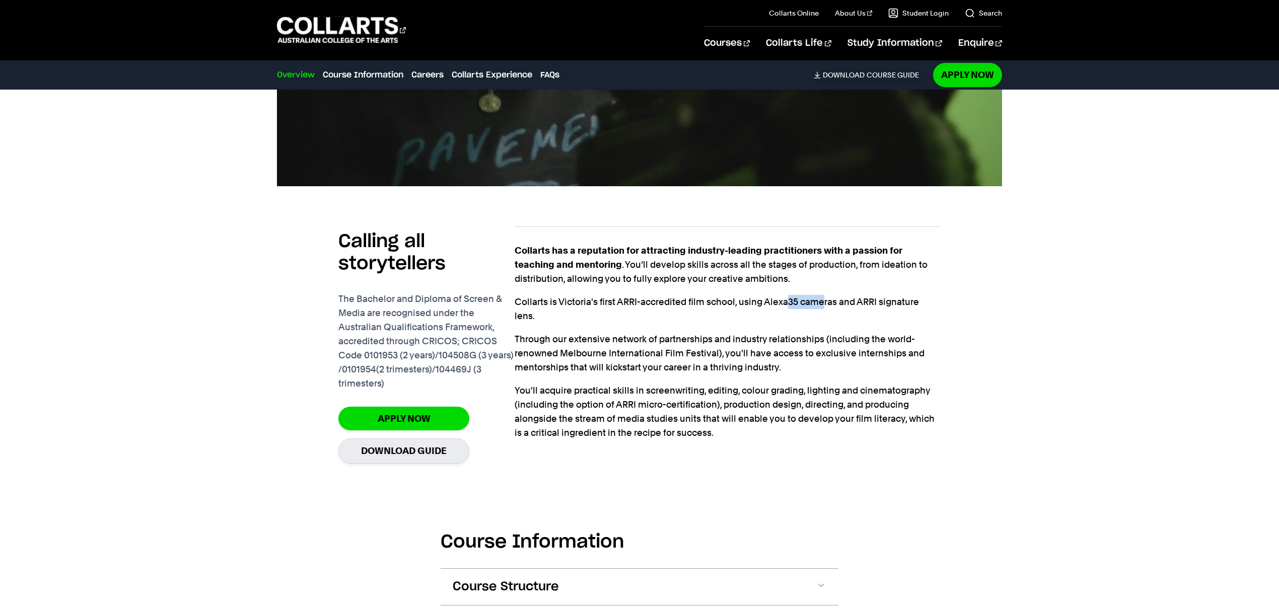
click at [826, 308] on p "Collarts is Victoria's first ARRI-accredited film school, using Alexa35 cameras…" at bounding box center [726, 309] width 425 height 28
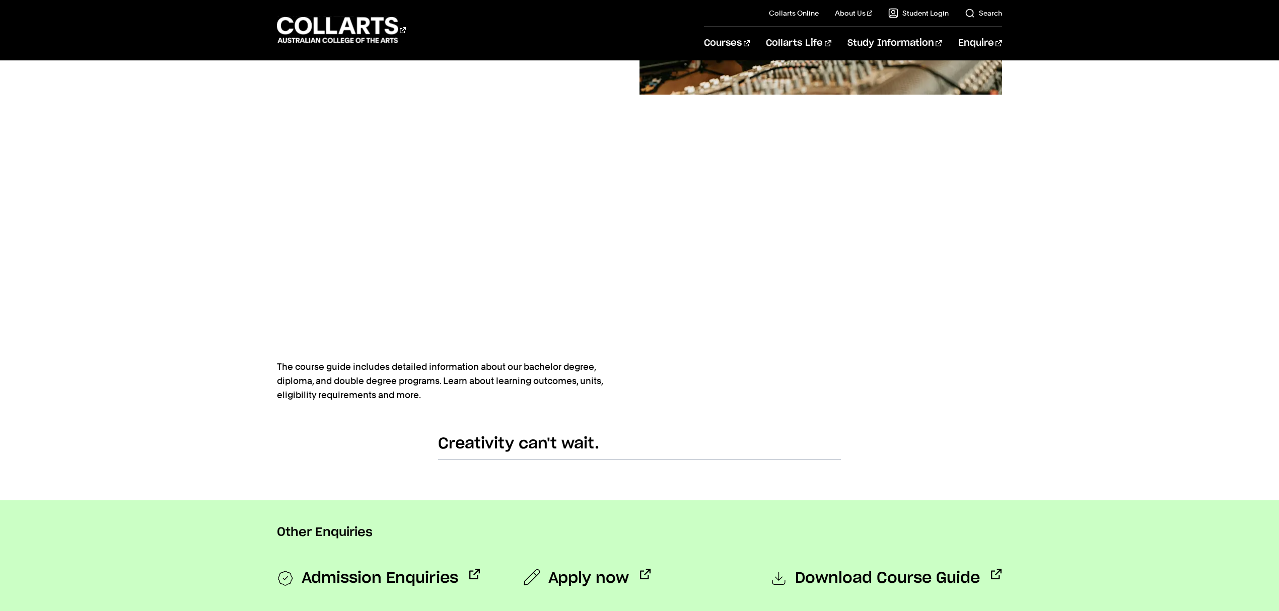
scroll to position [194, 0]
